Goal: Information Seeking & Learning: Learn about a topic

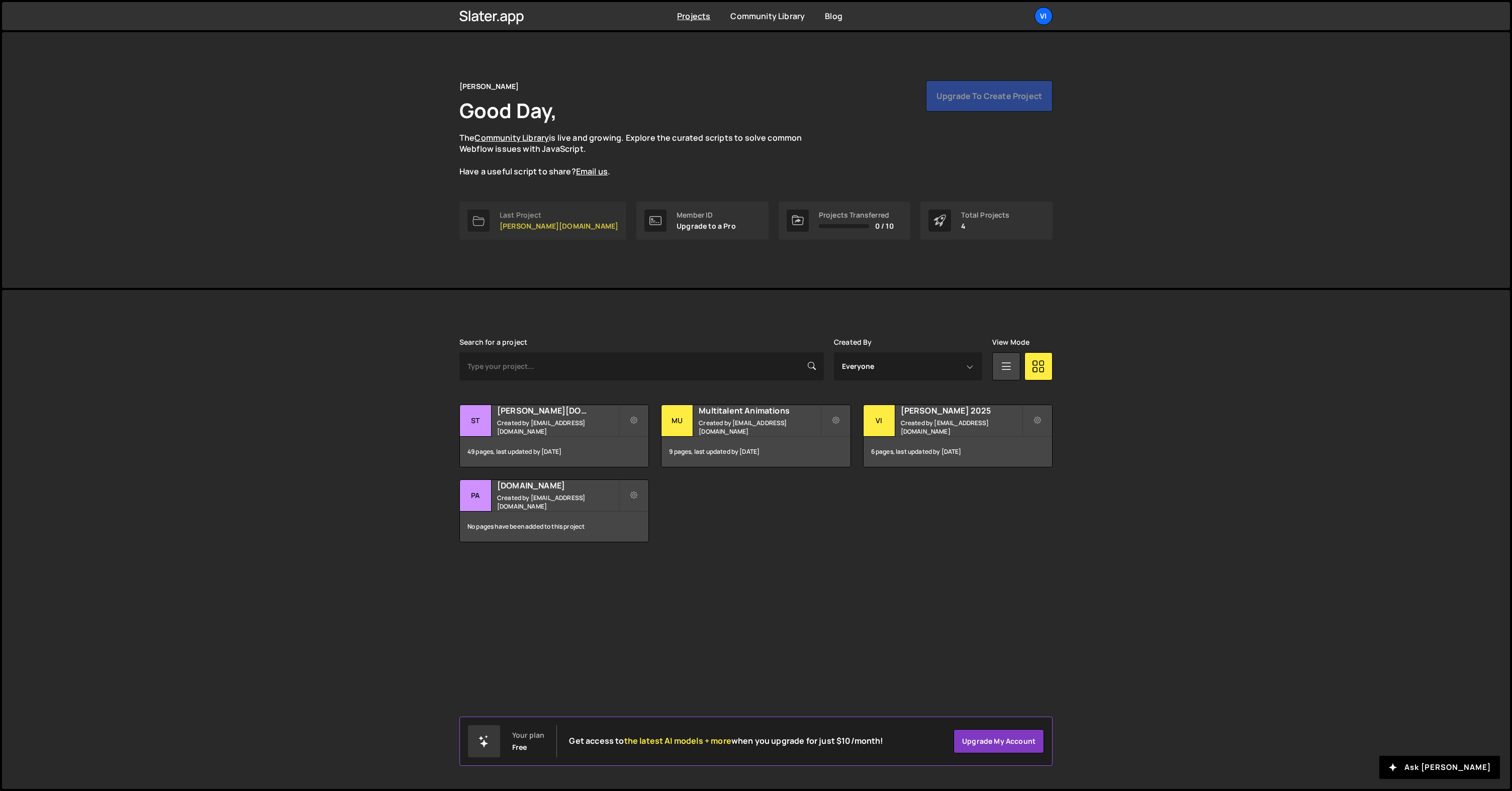
click at [536, 224] on p "[PERSON_NAME][DOMAIN_NAME]" at bounding box center [559, 227] width 119 height 8
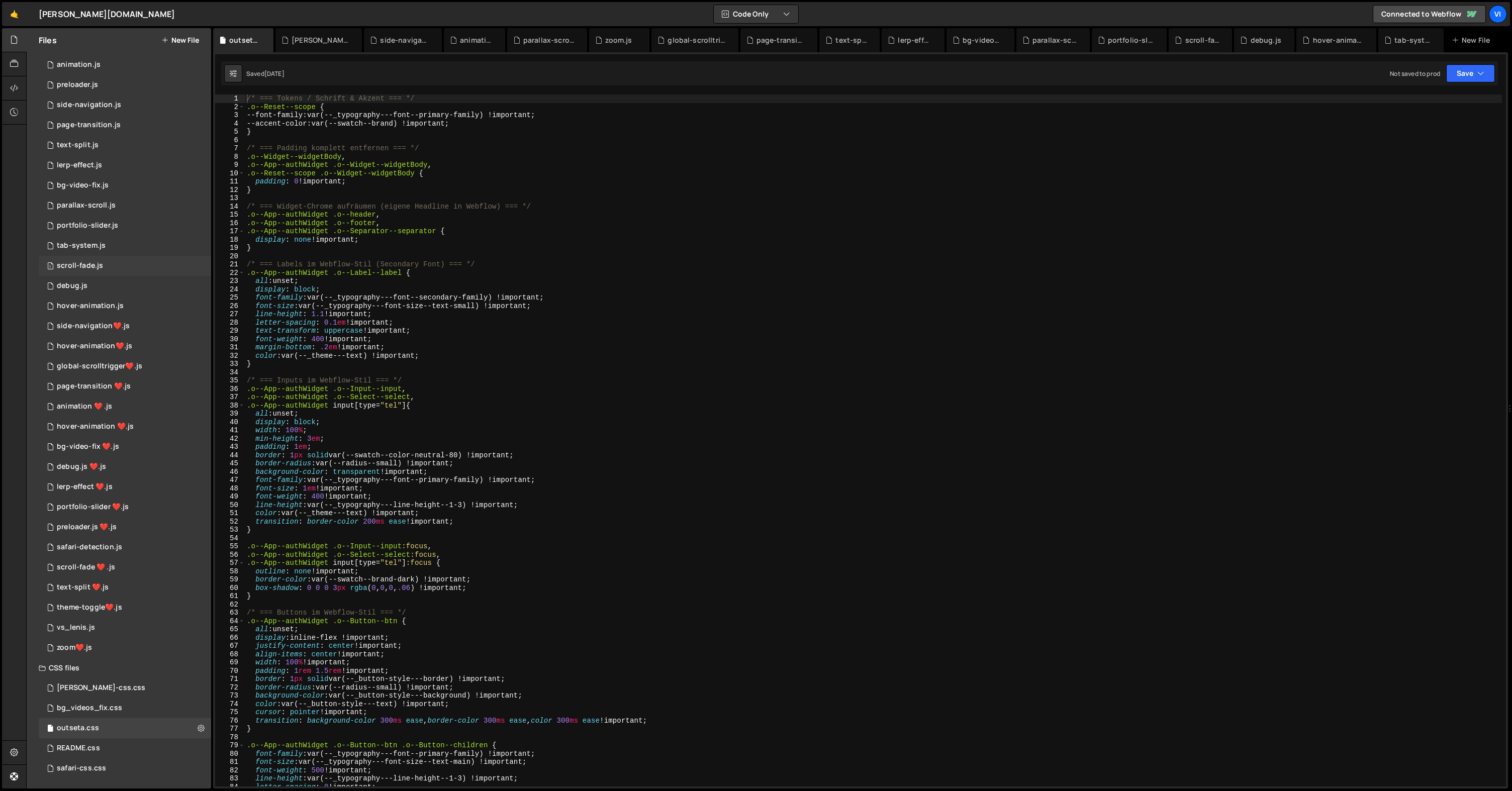
click at [114, 267] on div "1 scroll-fade.js 0" at bounding box center [125, 266] width 173 height 20
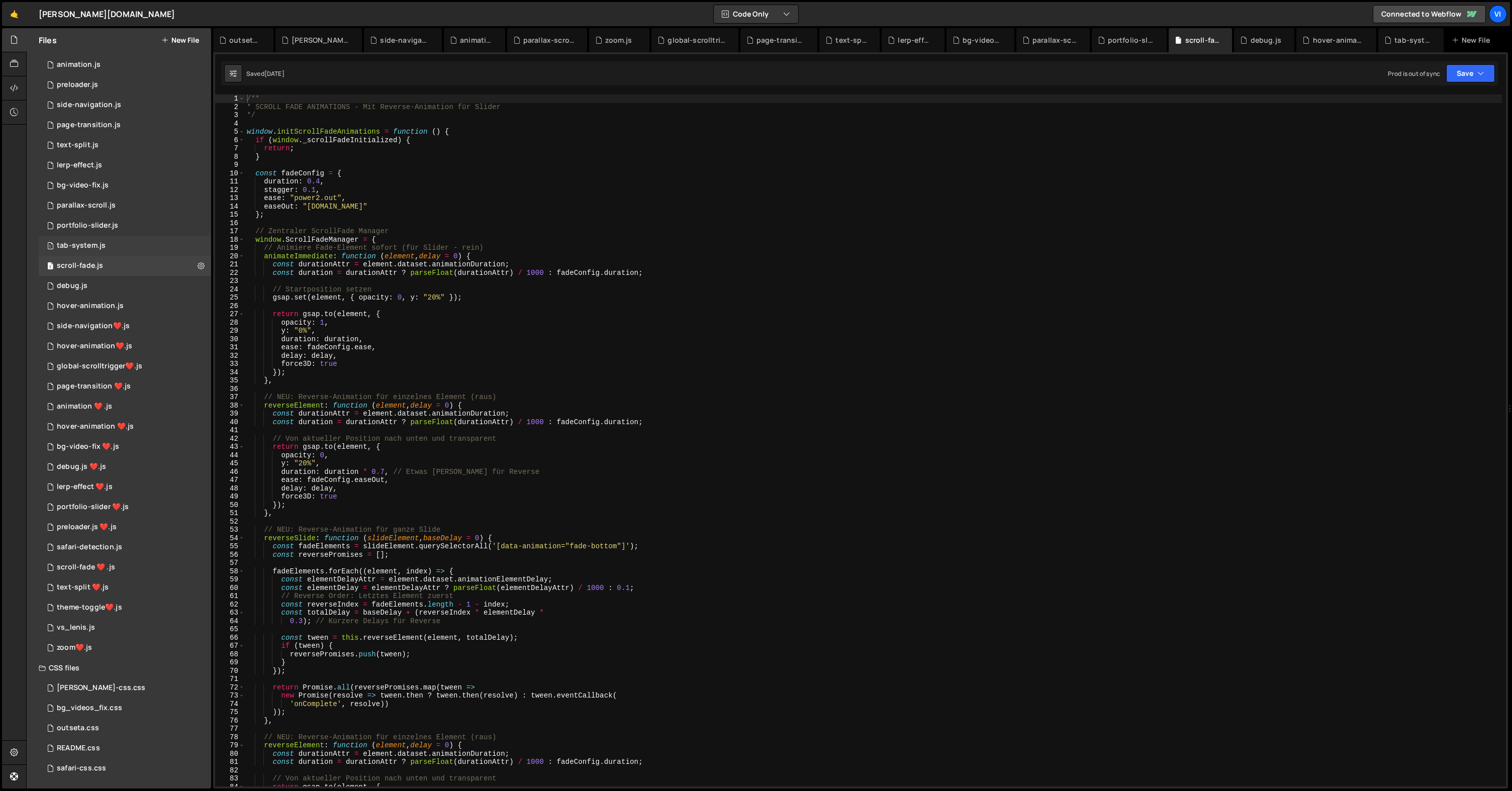
click at [92, 242] on div "tab-system.js" at bounding box center [81, 245] width 49 height 9
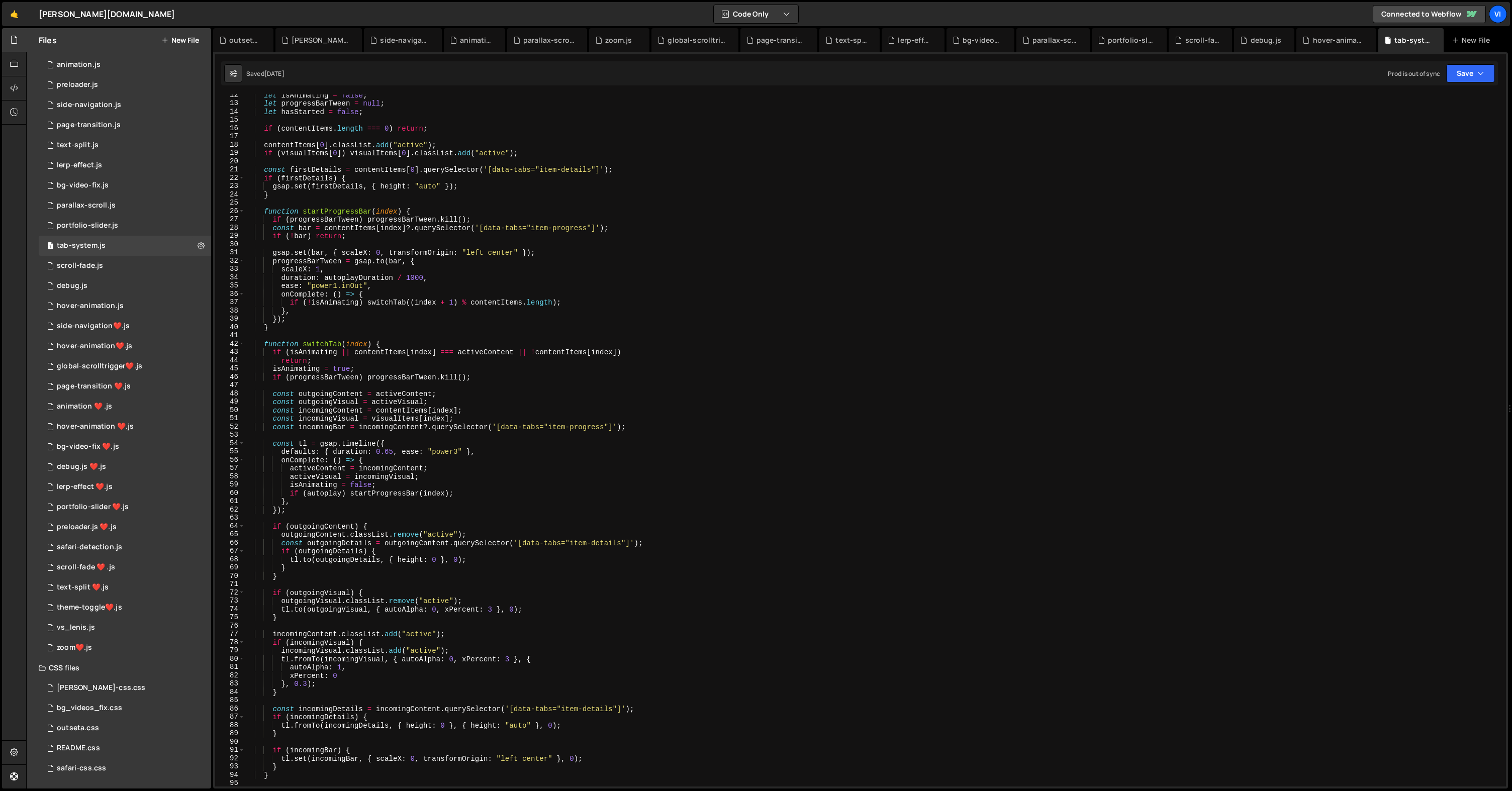
scroll to position [418, 0]
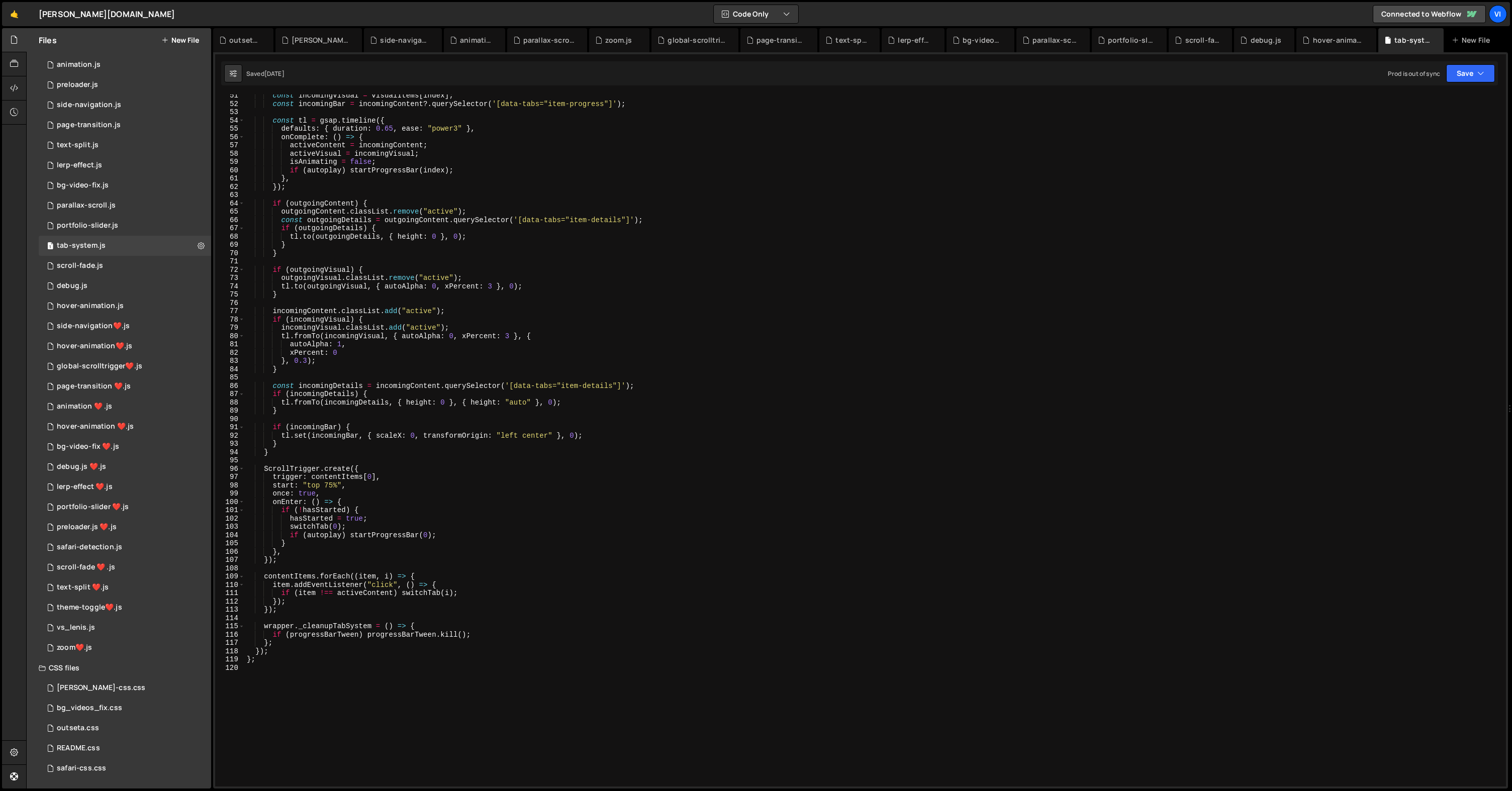
click at [274, 664] on div "const incomingVisual = visualItems [ index ] ; const incomingBar = incomingCont…" at bounding box center [873, 446] width 1257 height 709
click at [83, 63] on div "animation.js" at bounding box center [79, 65] width 44 height 9
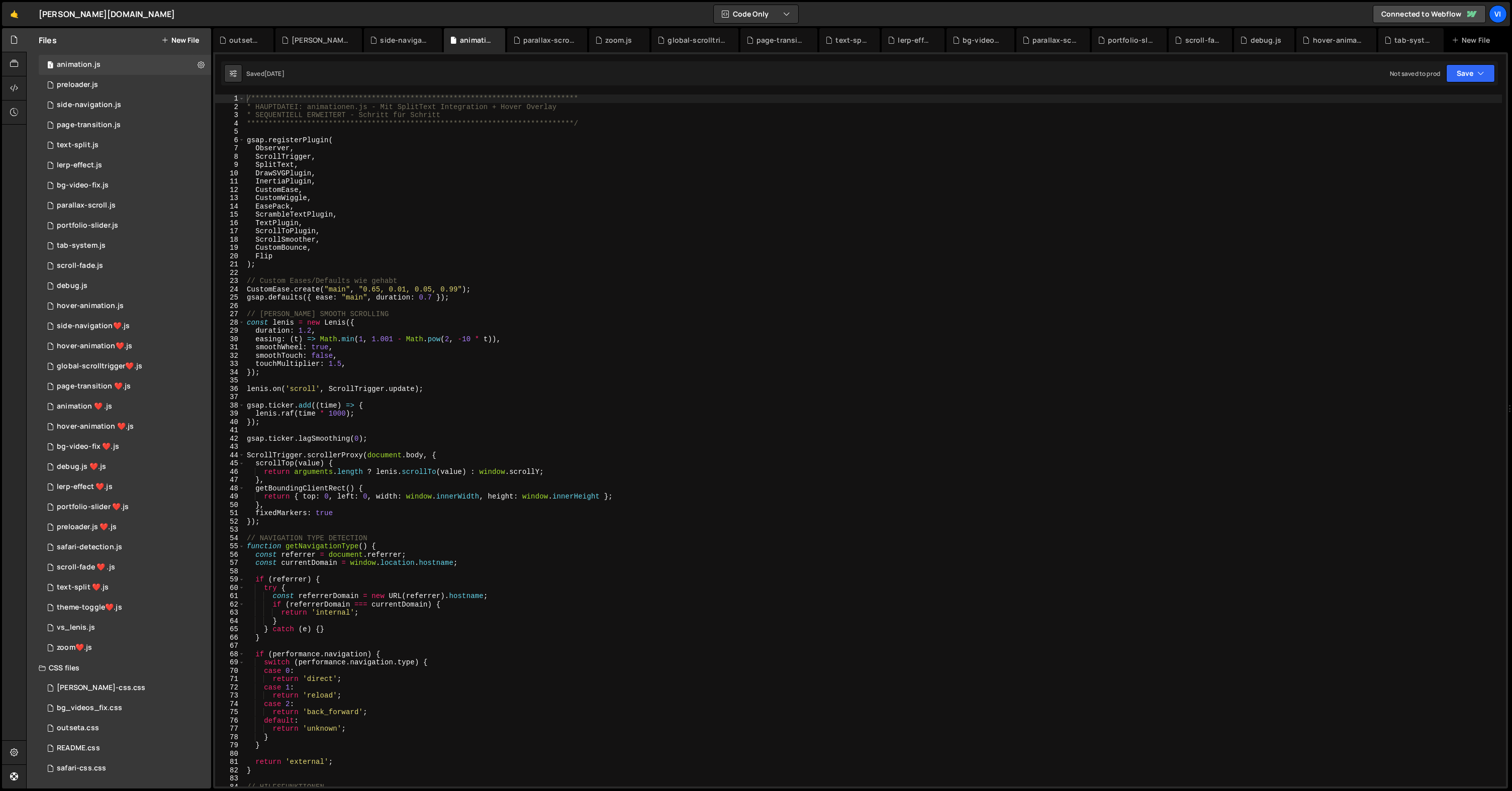
scroll to position [26, 0]
